Goal: Task Accomplishment & Management: Use online tool/utility

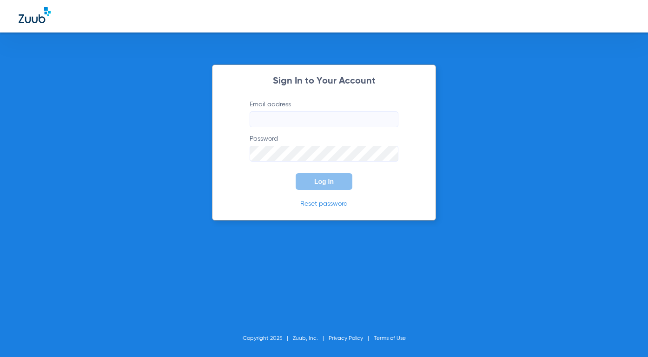
type input "[EMAIL_ADDRESS][DOMAIN_NAME]"
drag, startPoint x: 332, startPoint y: 123, endPoint x: 329, endPoint y: 128, distance: 5.8
click at [332, 123] on input "[EMAIL_ADDRESS][DOMAIN_NAME]" at bounding box center [324, 120] width 149 height 16
click at [270, 189] on form "Email address [EMAIL_ADDRESS][DOMAIN_NAME] Password Log In" at bounding box center [324, 145] width 177 height 90
click at [327, 182] on span "Log In" at bounding box center [324, 181] width 20 height 7
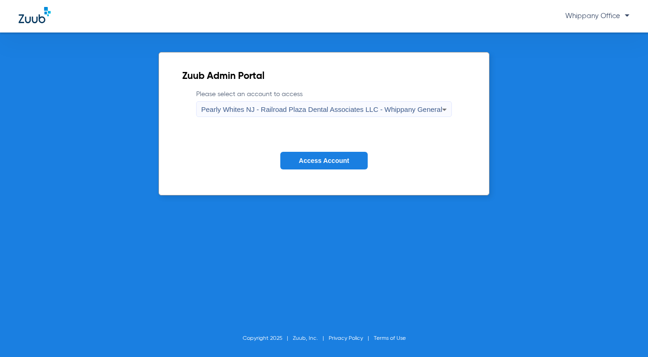
click at [400, 113] on div "Pearly Whites NJ - Railroad Plaza Dental Associates LLC - Whippany General" at bounding box center [321, 110] width 241 height 16
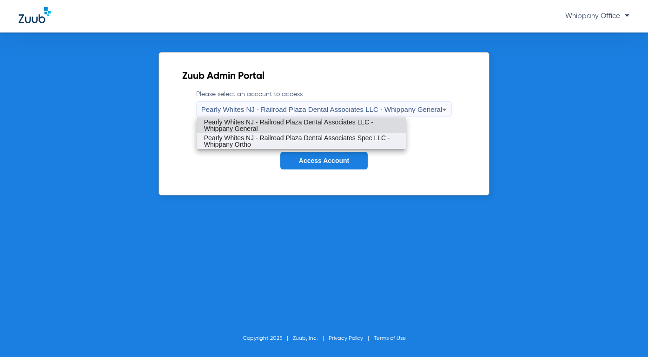
click at [383, 141] on span "Pearly Whites NJ - Railroad Plaza Dental Associates Spec LLC - Whippany Ortho" at bounding box center [301, 141] width 194 height 13
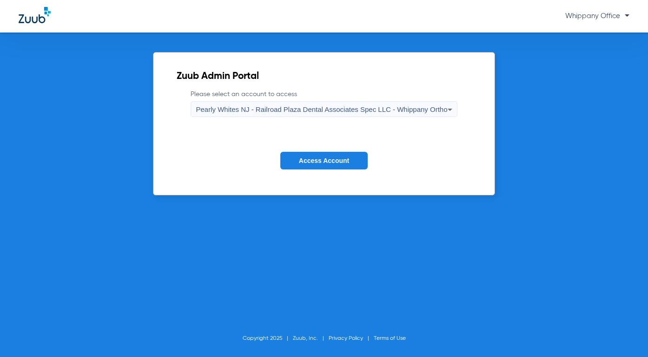
click at [360, 159] on button "Access Account" at bounding box center [323, 161] width 87 height 18
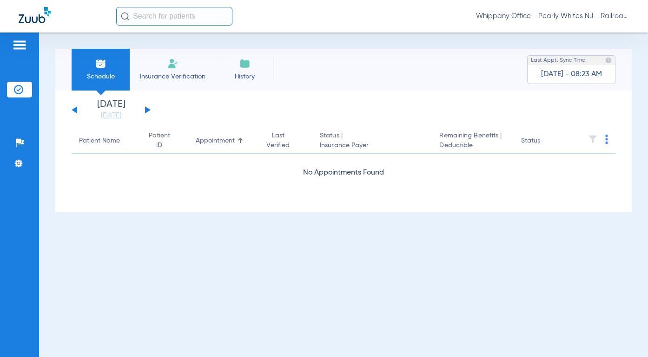
click at [148, 110] on button at bounding box center [148, 109] width 6 height 7
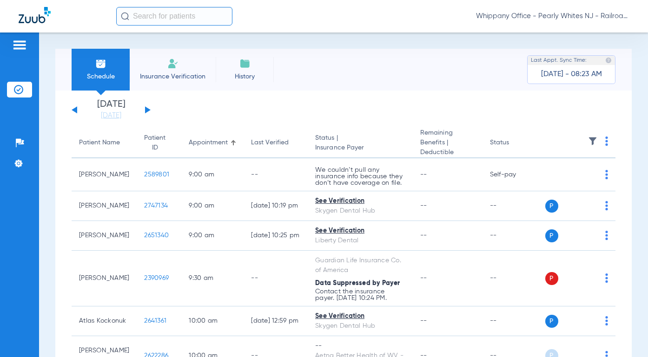
click at [605, 141] on img at bounding box center [606, 141] width 3 height 9
click at [563, 179] on span "Verify All" at bounding box center [565, 178] width 56 height 7
